Goal: Find specific page/section: Find specific page/section

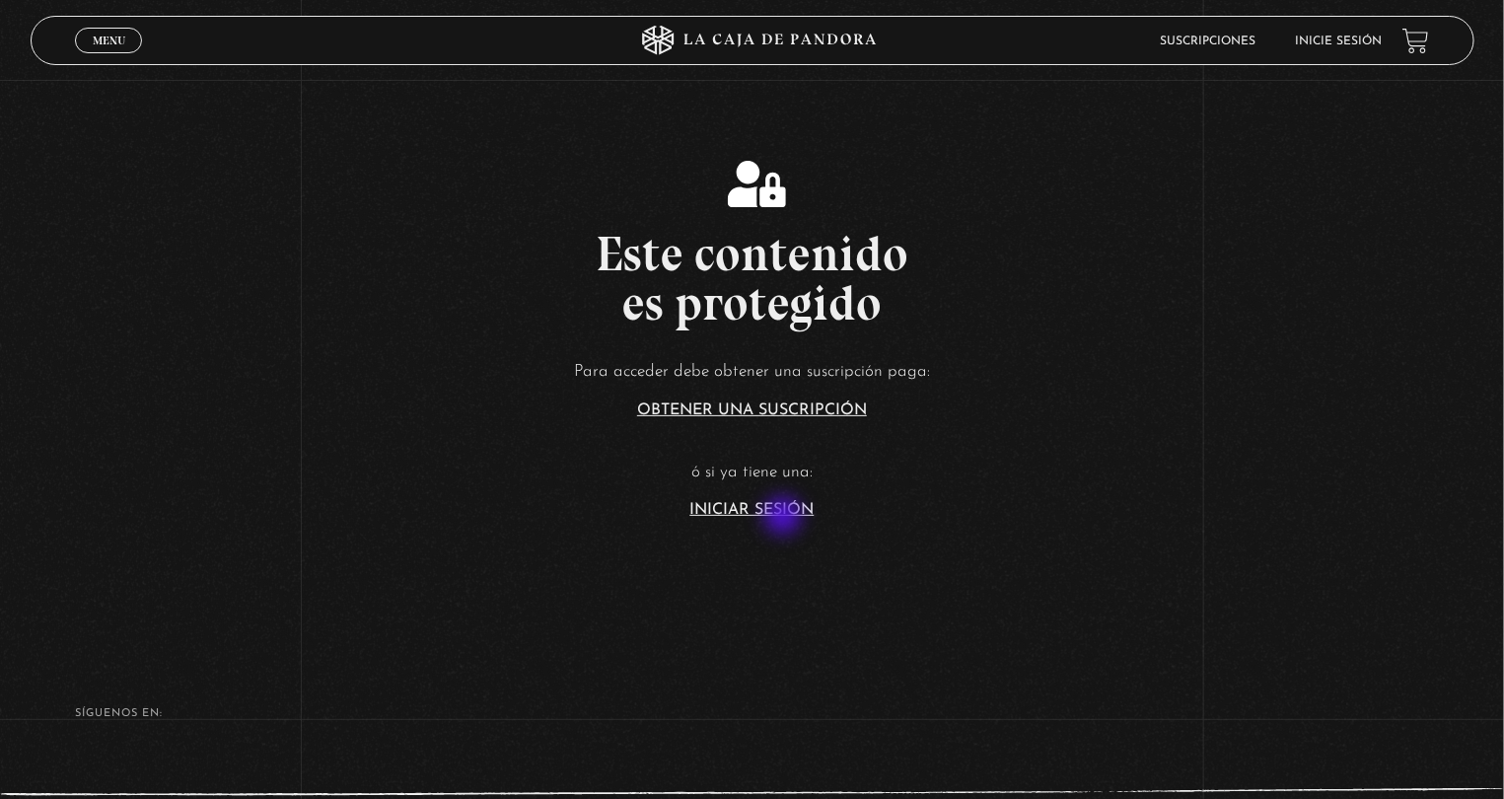
click at [785, 518] on link "Iniciar Sesión" at bounding box center [752, 510] width 124 height 16
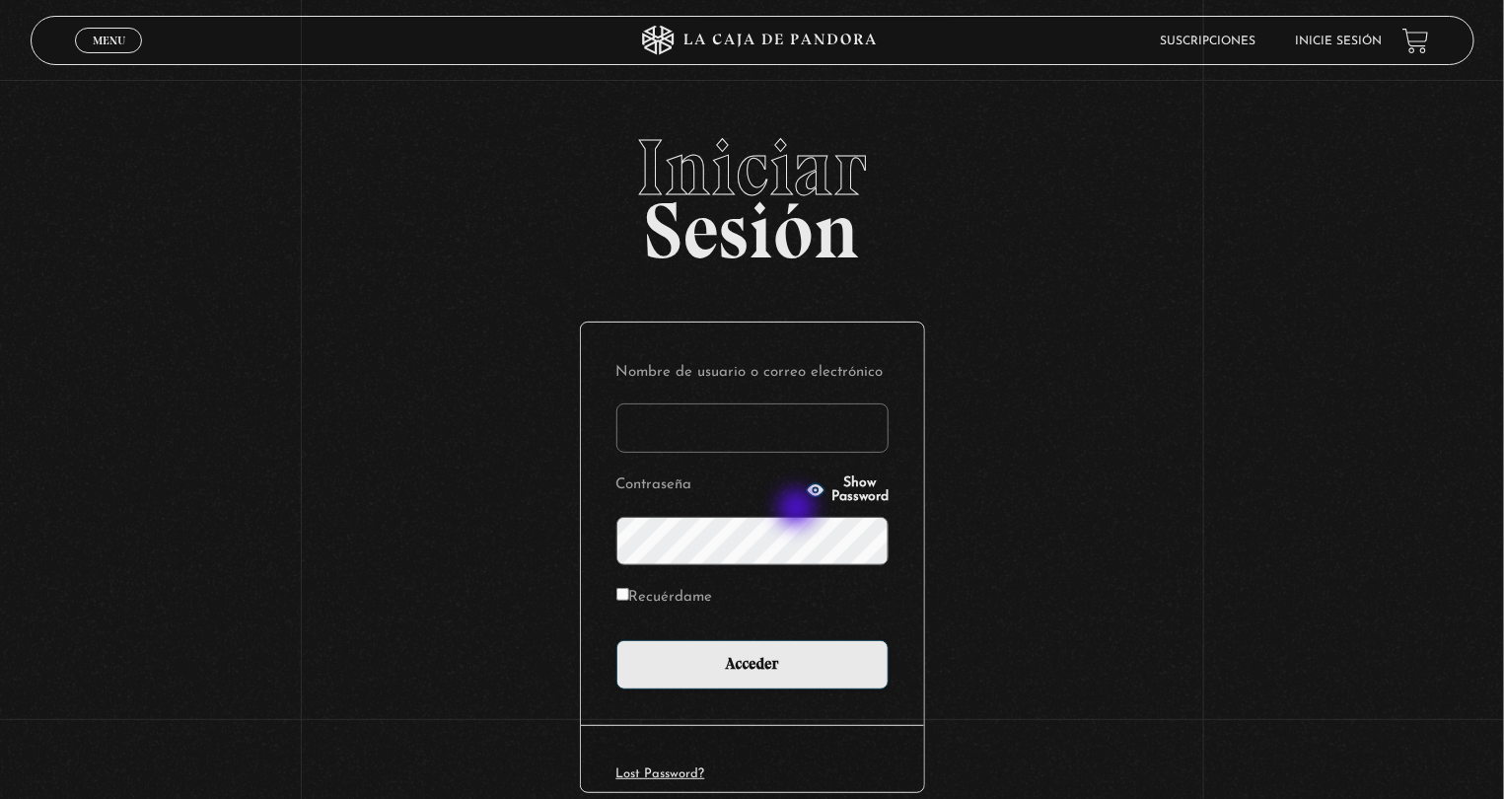
type input "lisbethfelixpaulino"
click at [630, 585] on label "Recuérdame" at bounding box center [664, 598] width 97 height 31
click at [629, 588] on input "Recuérdame" at bounding box center [622, 594] width 13 height 13
checkbox input "true"
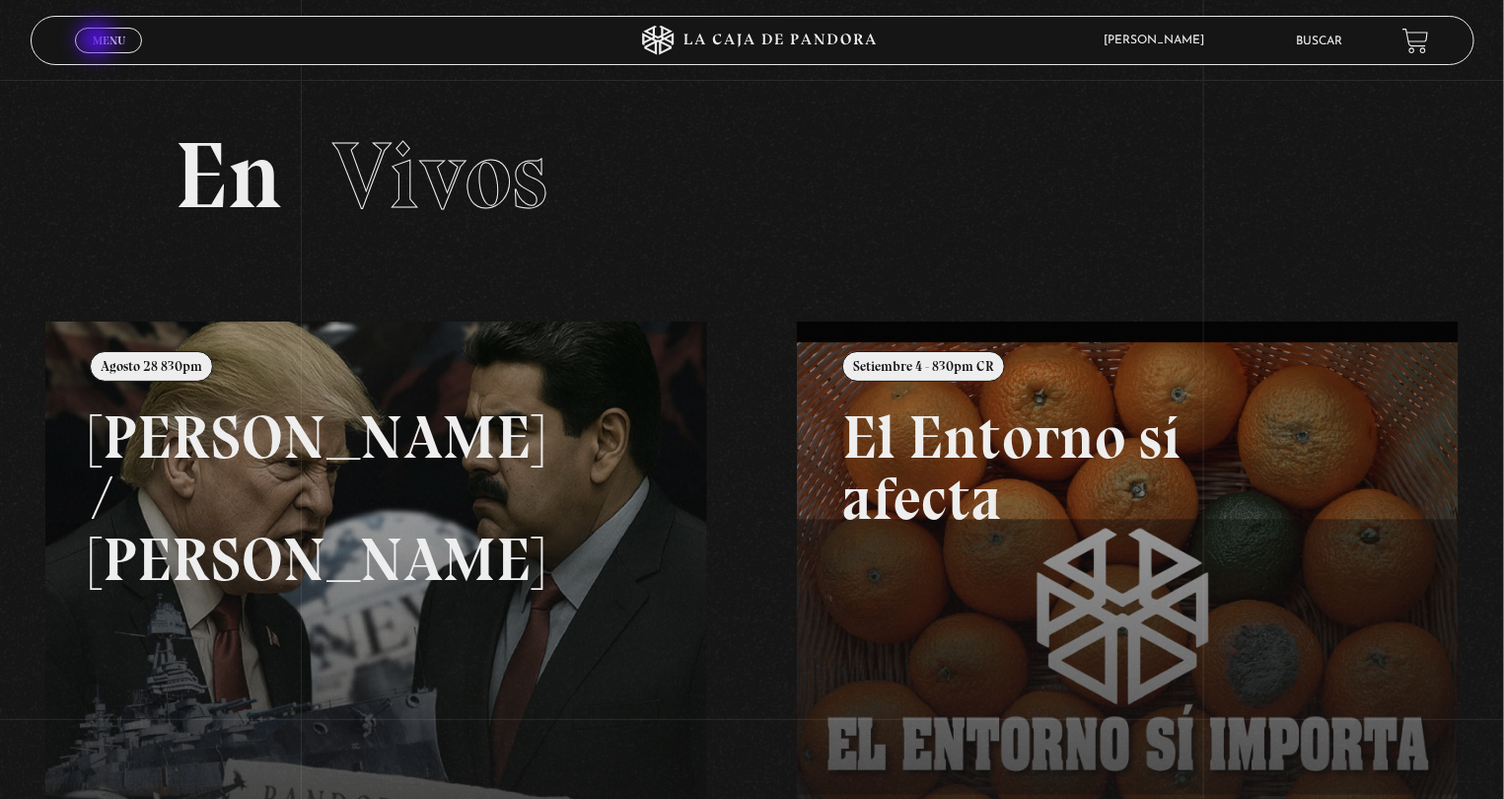
click at [99, 41] on span "Menu" at bounding box center [109, 41] width 33 height 12
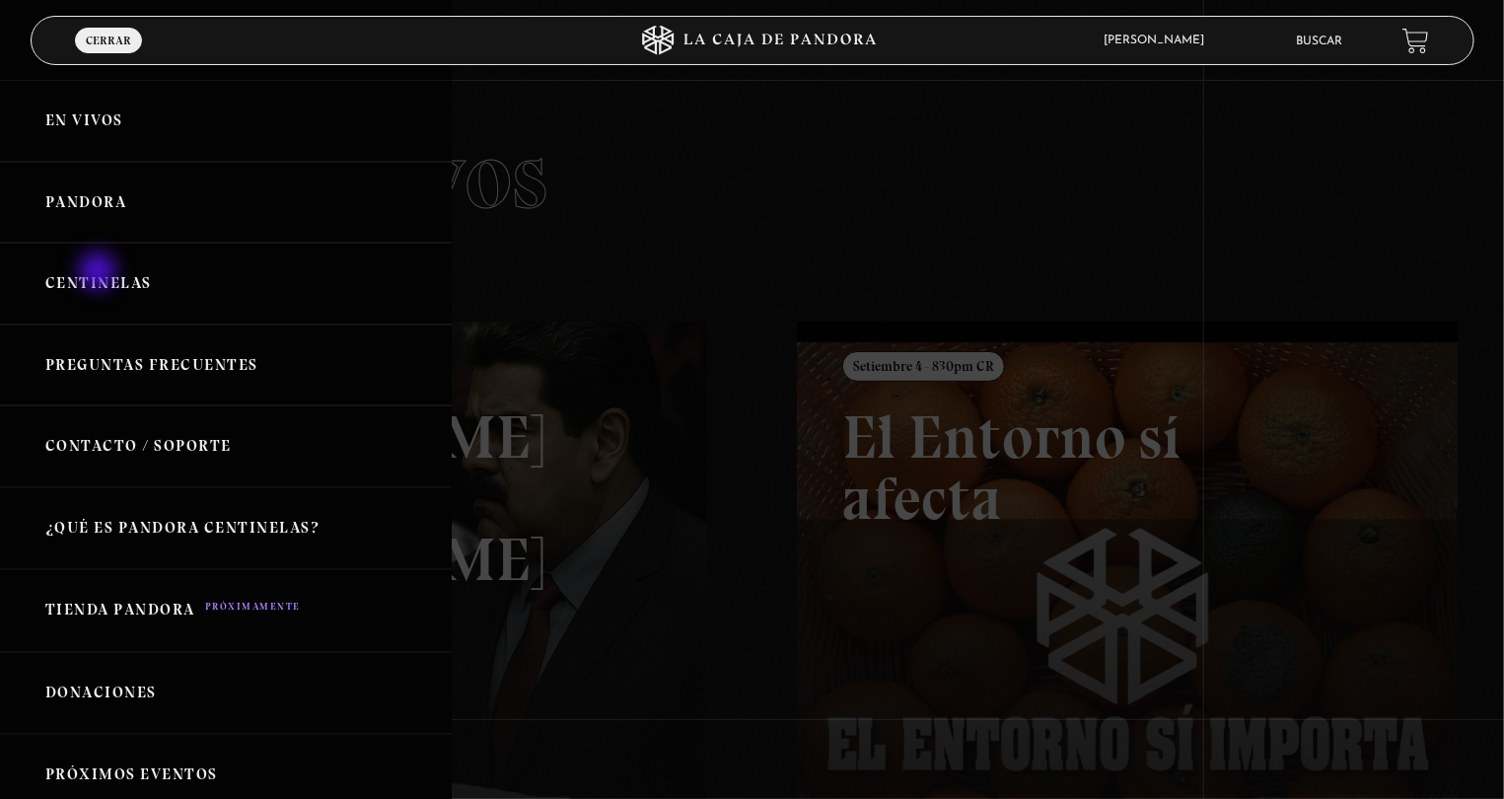
click at [100, 273] on link "Centinelas" at bounding box center [226, 284] width 452 height 82
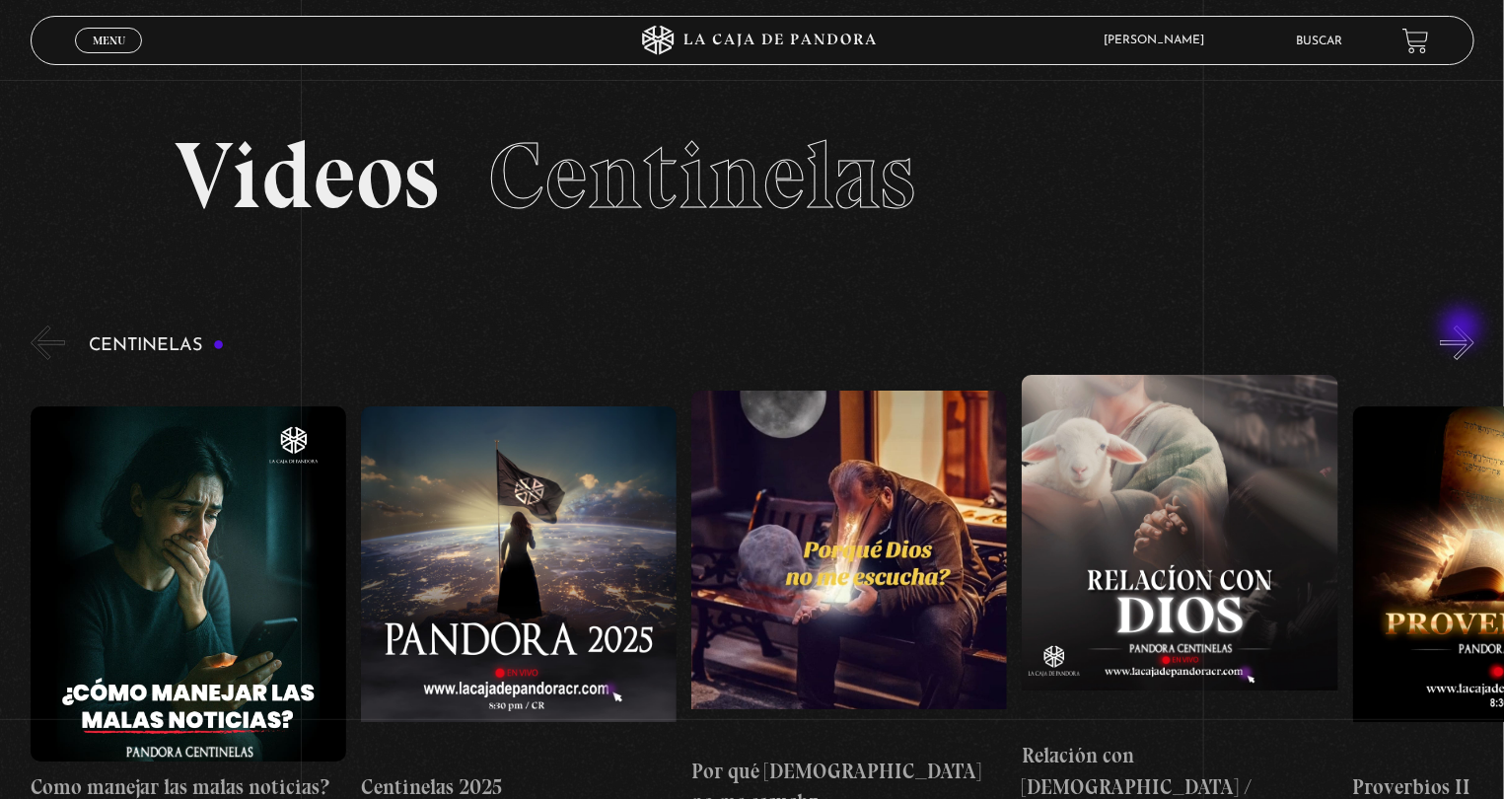
click at [1464, 328] on button "»" at bounding box center [1457, 342] width 35 height 35
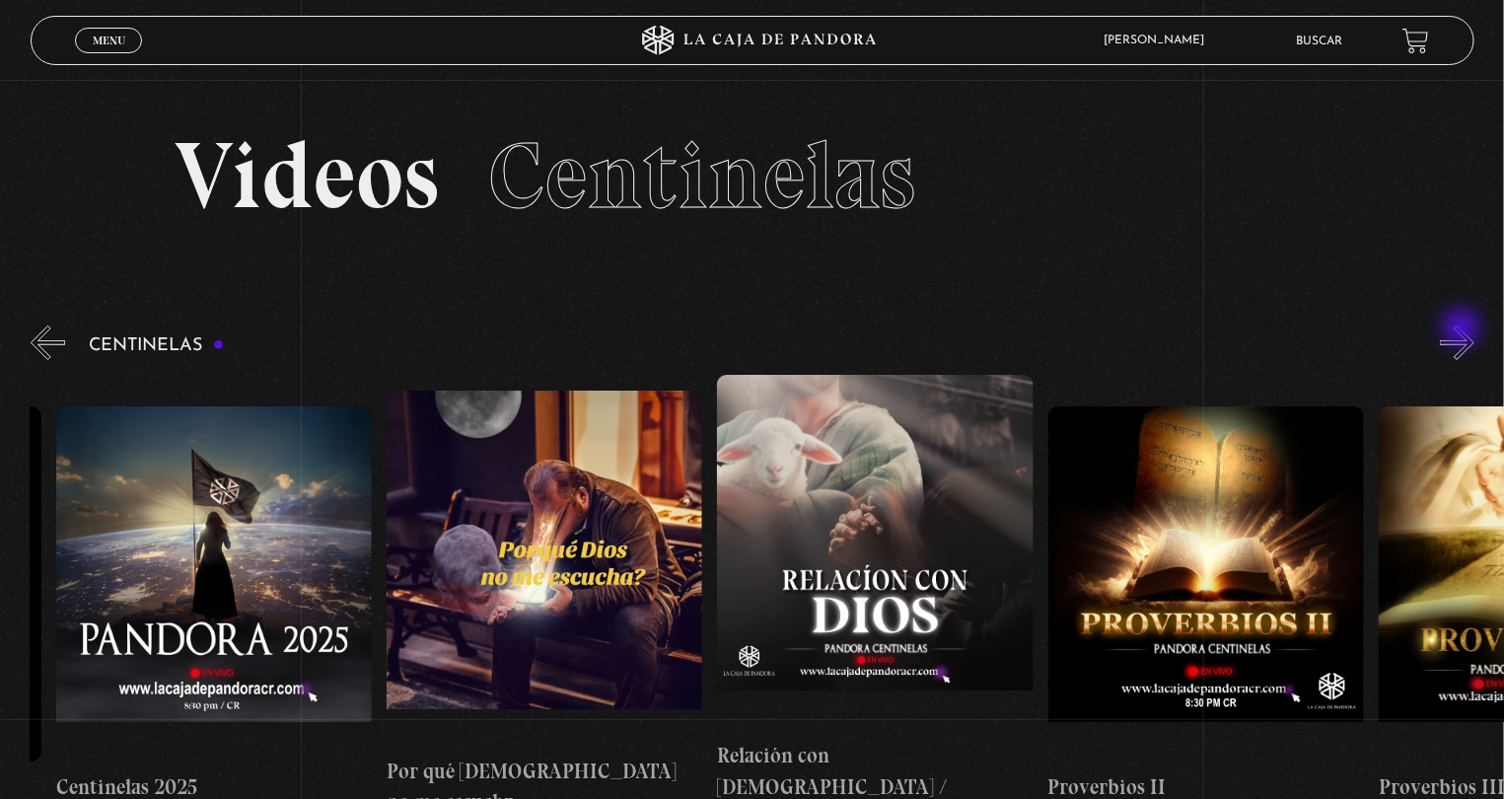
click at [1464, 328] on button "»" at bounding box center [1457, 342] width 35 height 35
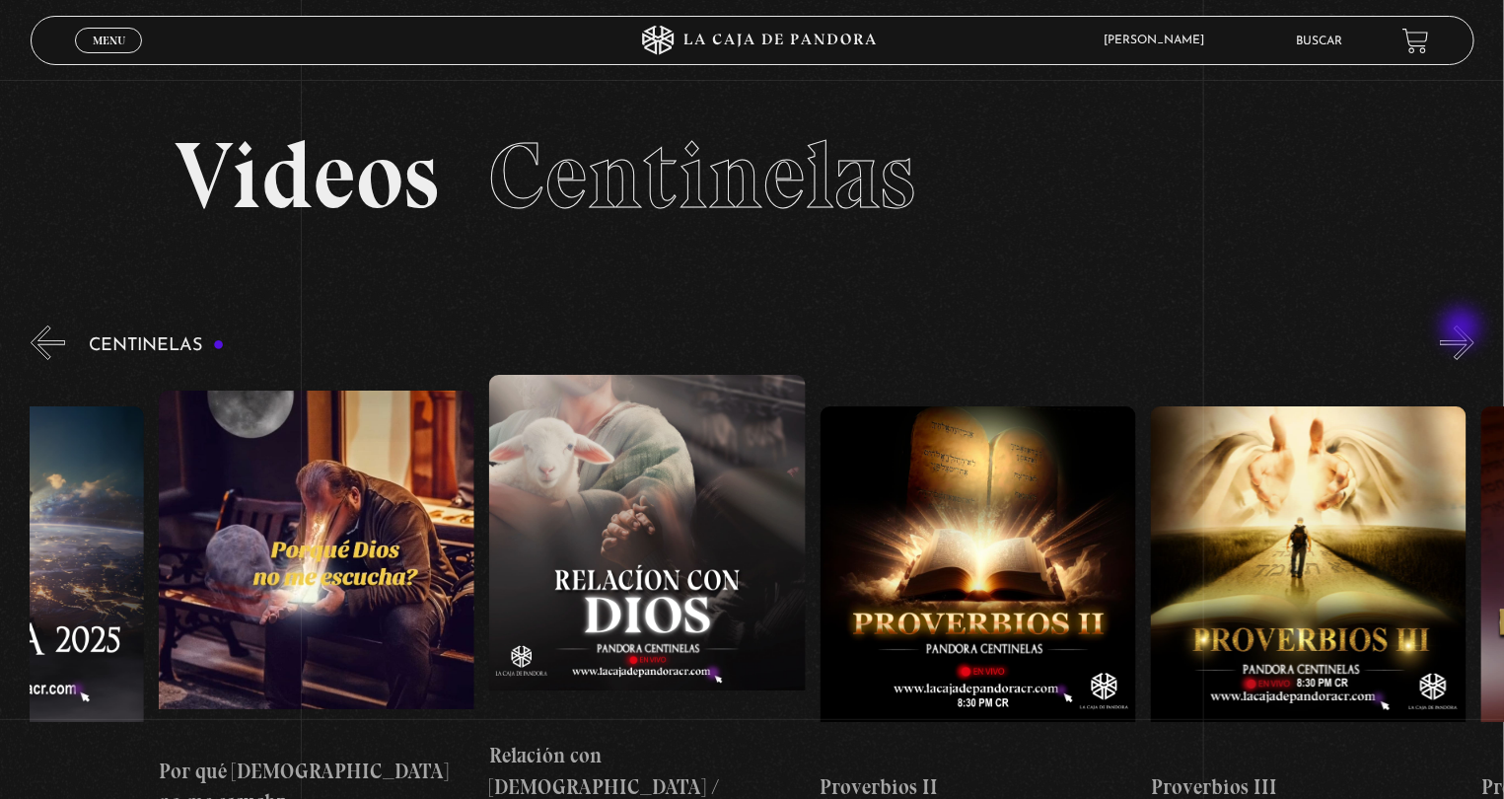
click at [1464, 328] on button "»" at bounding box center [1457, 342] width 35 height 35
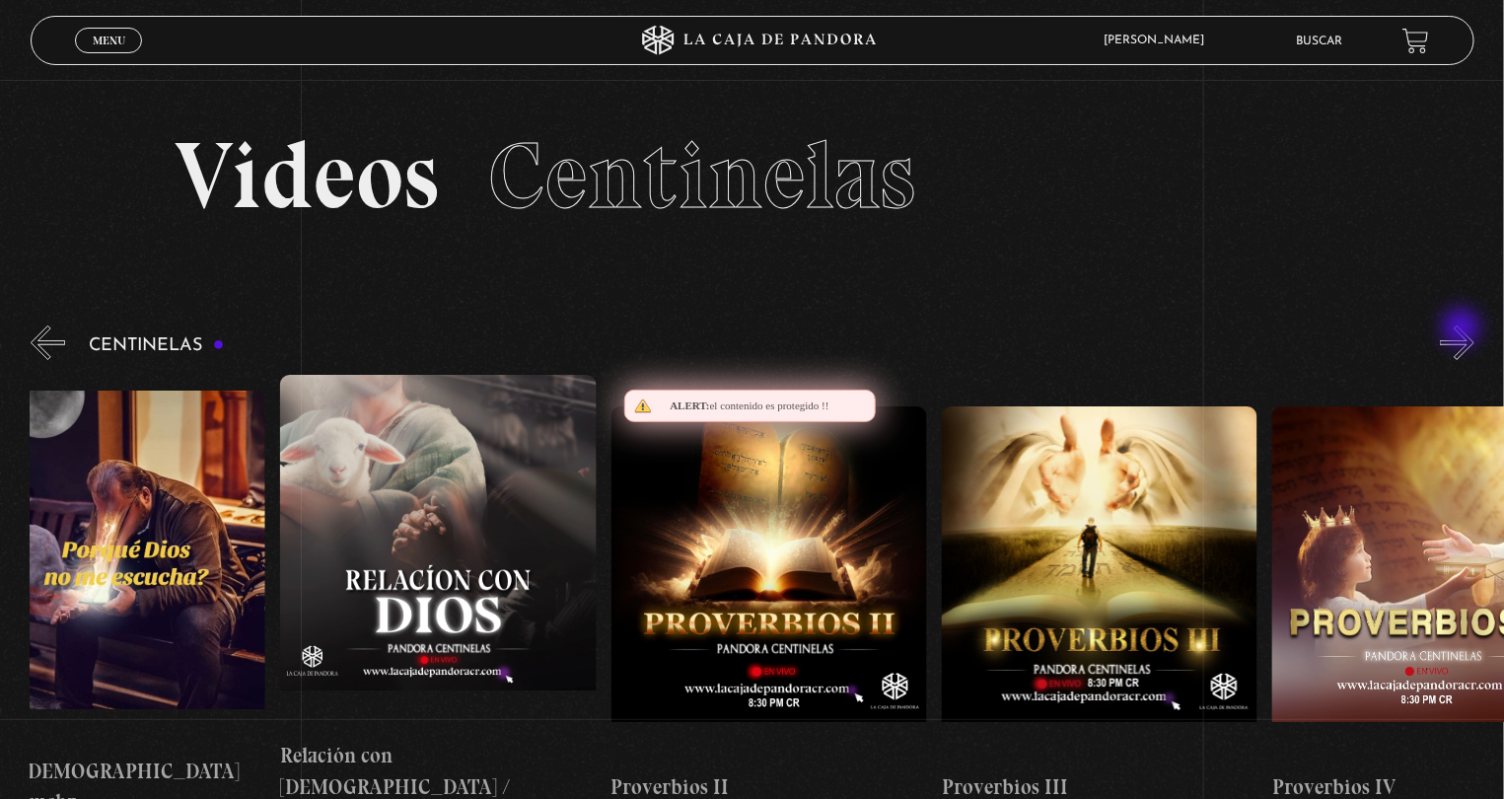
click at [1464, 328] on button "»" at bounding box center [1457, 342] width 35 height 35
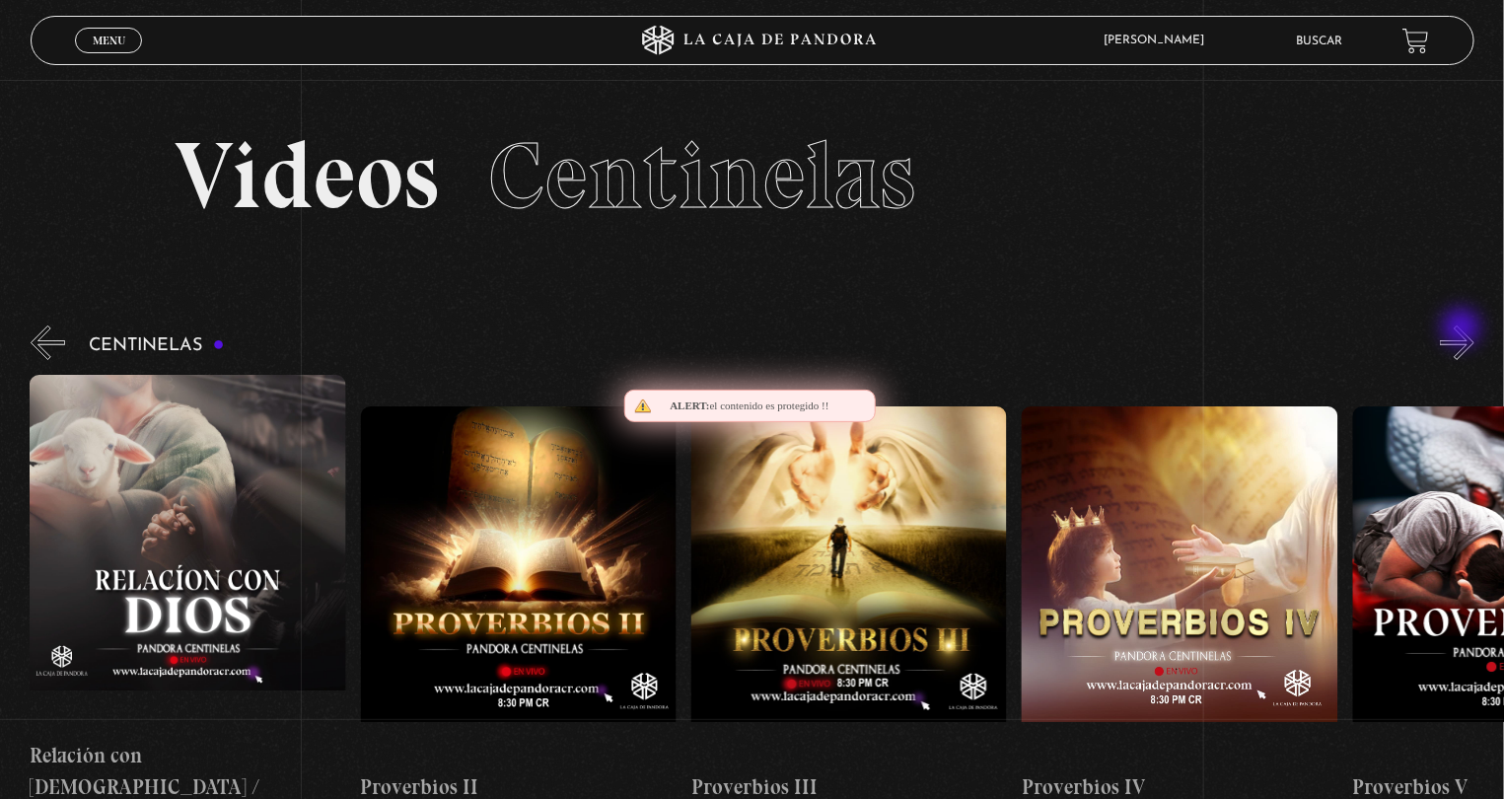
click at [1464, 328] on button "»" at bounding box center [1457, 342] width 35 height 35
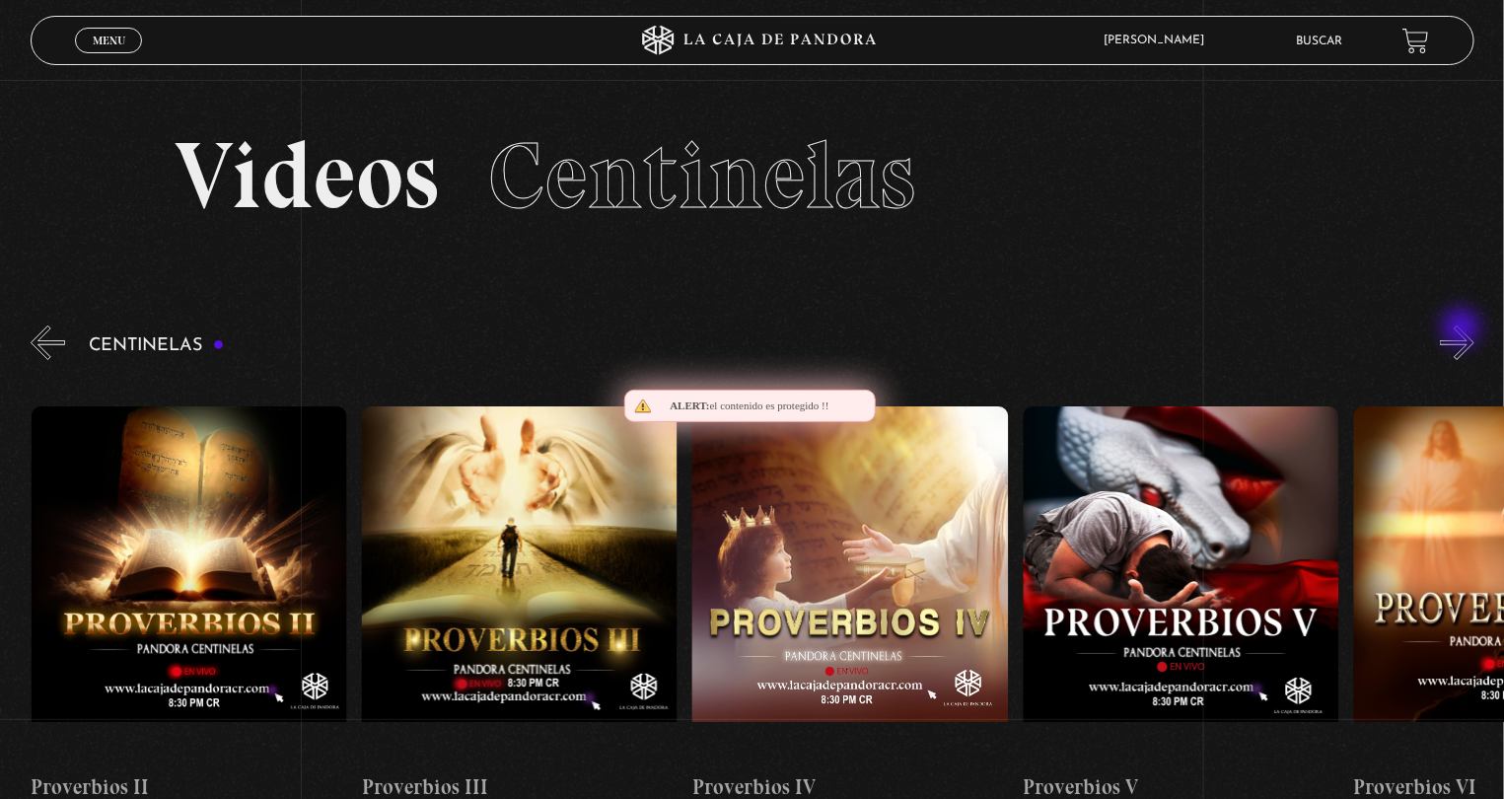
scroll to position [0, 1323]
